Goal: Navigation & Orientation: Go to known website

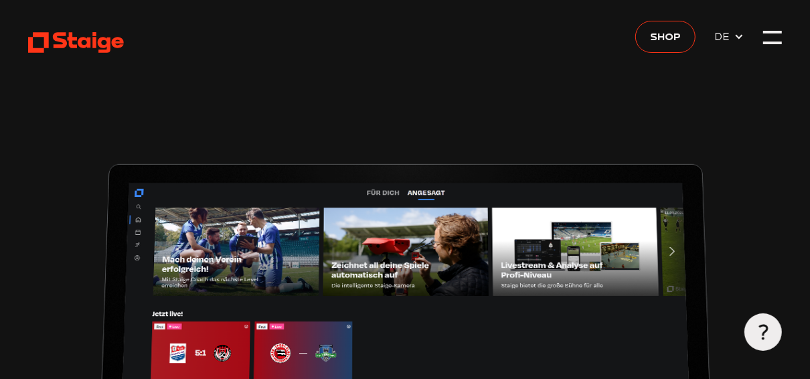
type input "0.8"
click at [95, 40] on use at bounding box center [76, 42] width 96 height 21
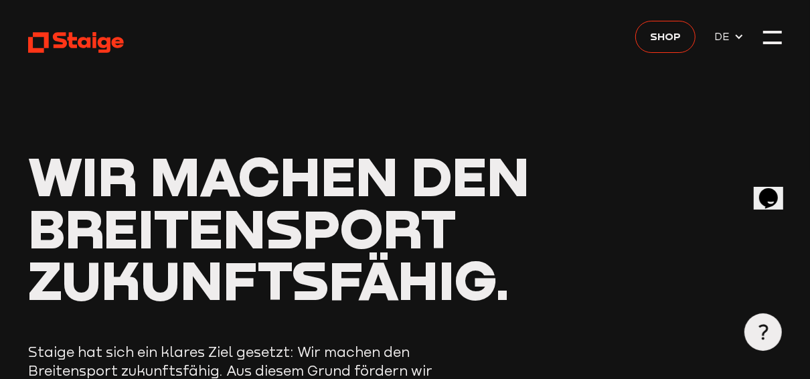
click at [100, 49] on icon at bounding box center [76, 42] width 96 height 23
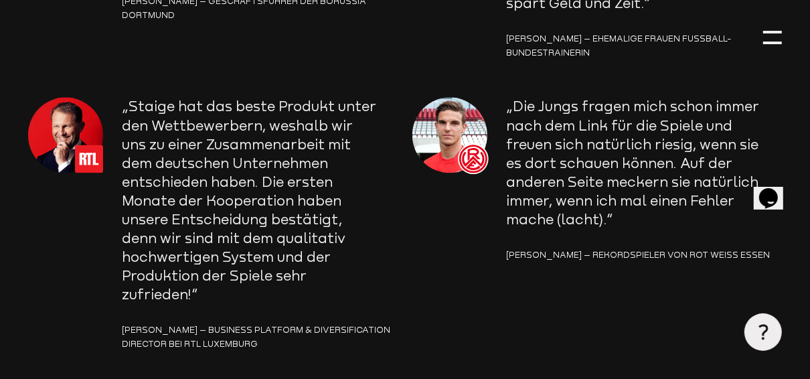
scroll to position [2093, 0]
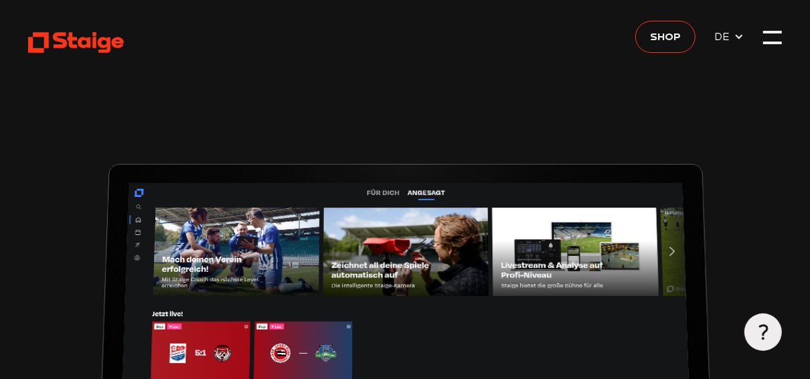
type input "0.8"
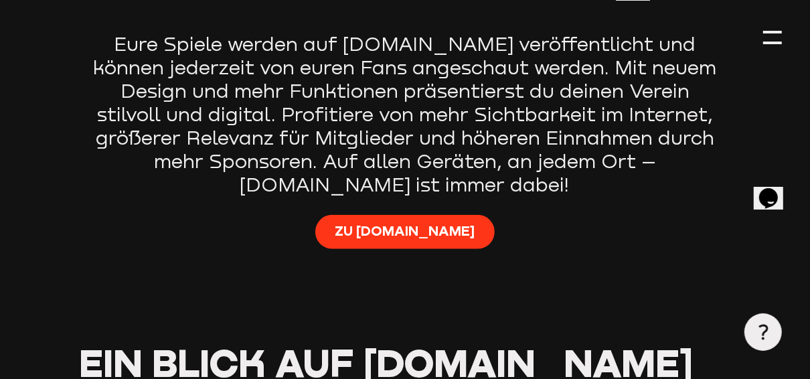
scroll to position [928, 0]
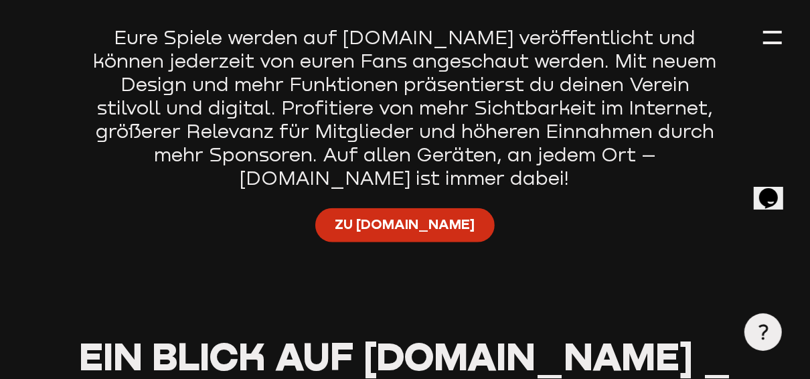
click at [403, 215] on span "Zu Staige.tv" at bounding box center [405, 224] width 140 height 19
